Goal: Task Accomplishment & Management: Manage account settings

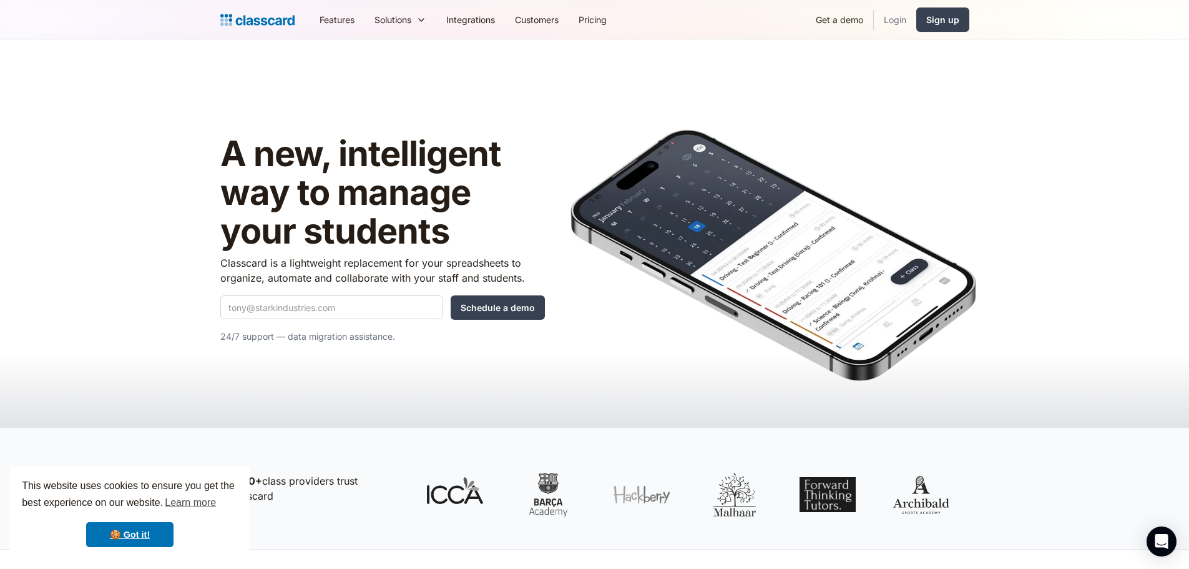
click at [906, 16] on link "Login" at bounding box center [895, 20] width 42 height 28
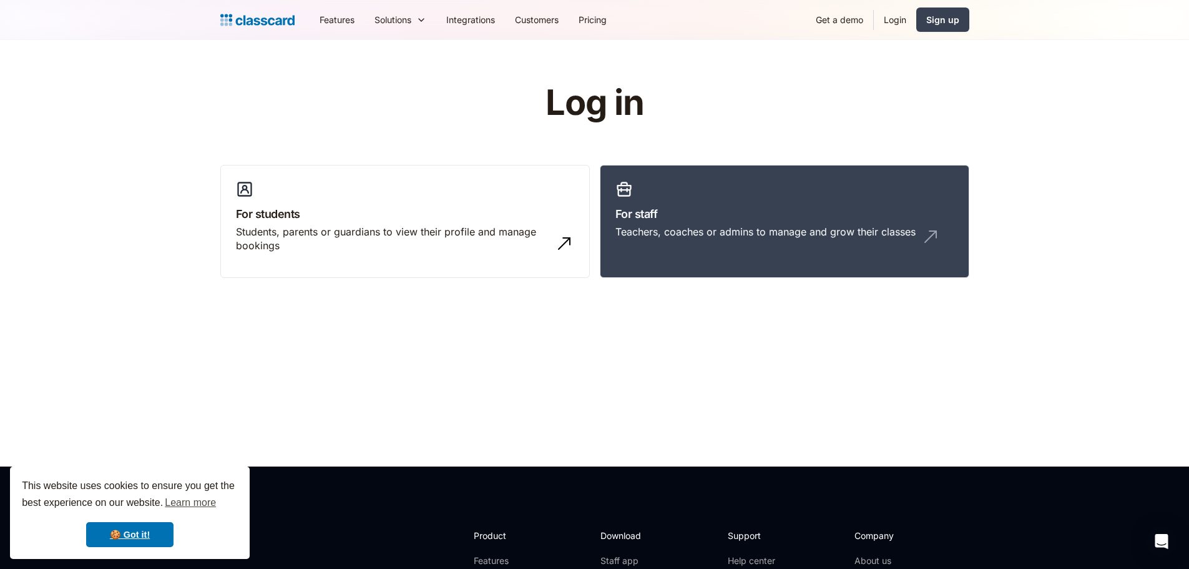
click at [906, 16] on link "Login" at bounding box center [895, 20] width 42 height 28
